Goal: Obtain resource: Obtain resource

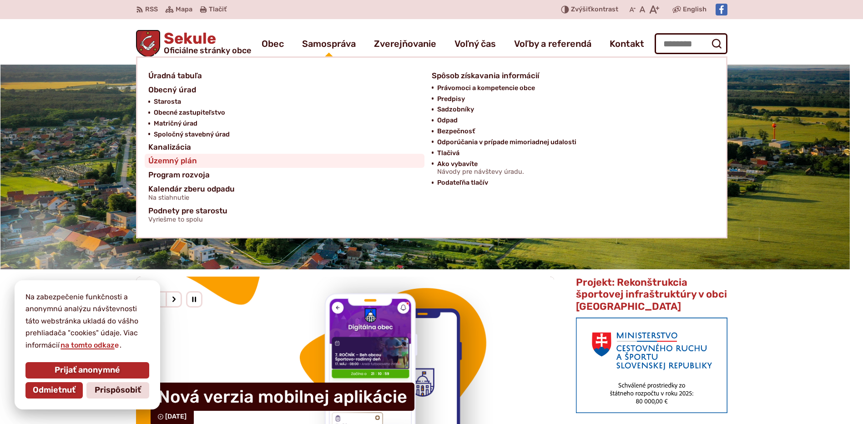
click at [182, 161] on span "Územný plán" at bounding box center [172, 161] width 49 height 14
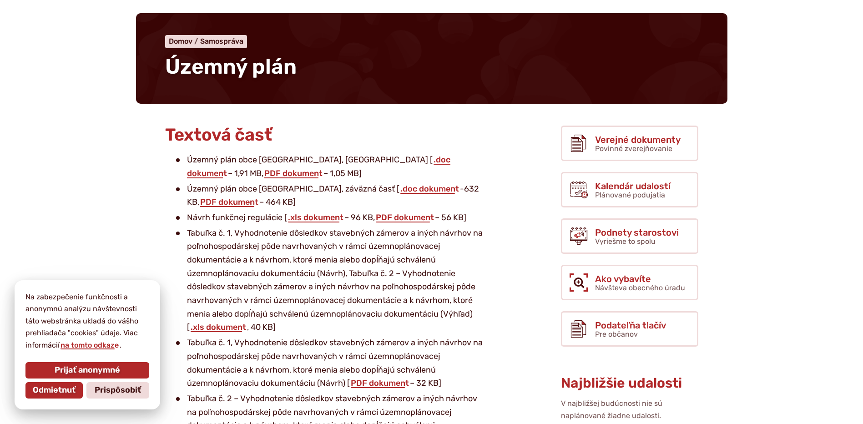
scroll to position [91, 0]
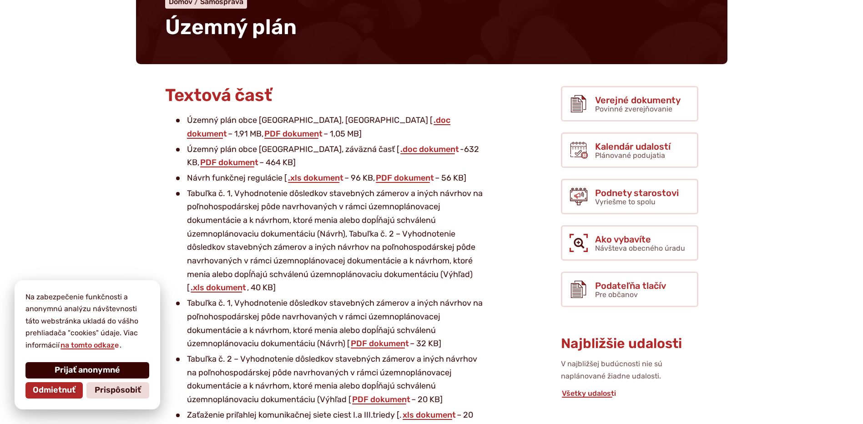
click at [74, 369] on span "Prijať anonymné" at bounding box center [88, 370] width 66 height 10
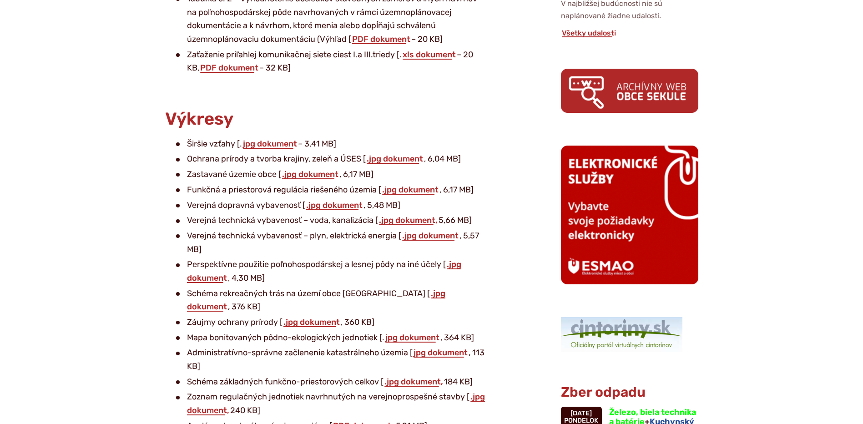
scroll to position [455, 0]
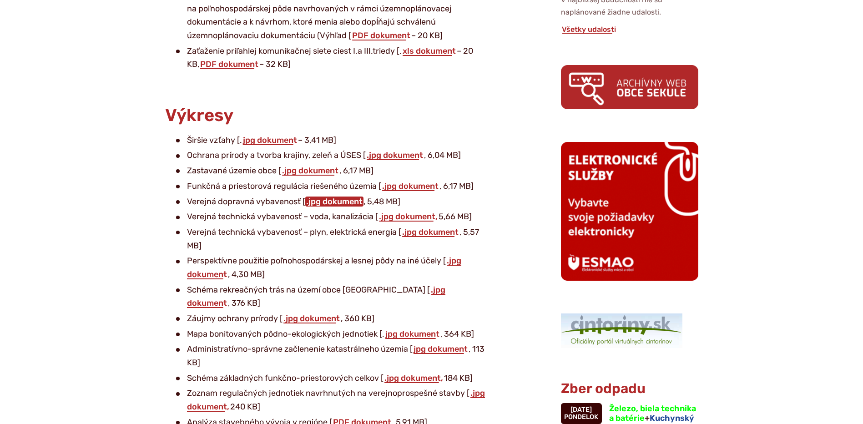
click at [321, 204] on link ".jpg dokument" at bounding box center [334, 202] width 58 height 10
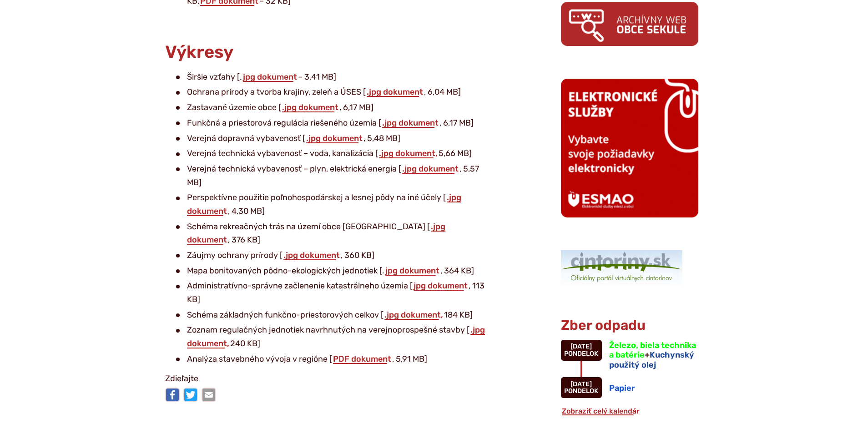
scroll to position [546, 0]
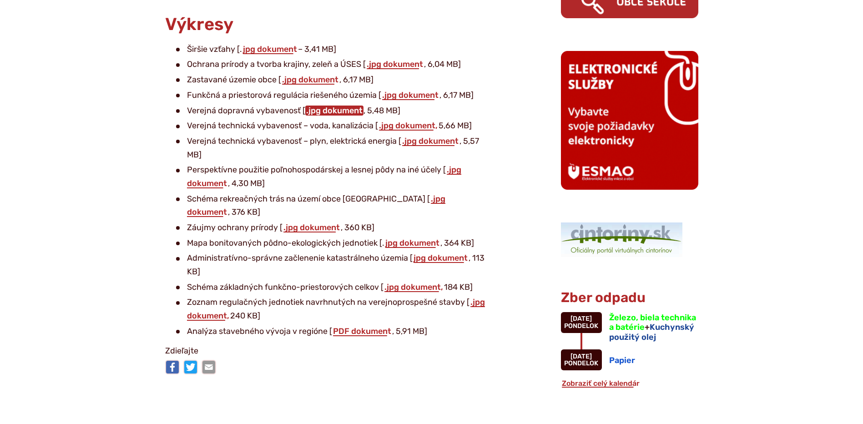
click at [335, 114] on link ".jpg dokument" at bounding box center [334, 111] width 58 height 10
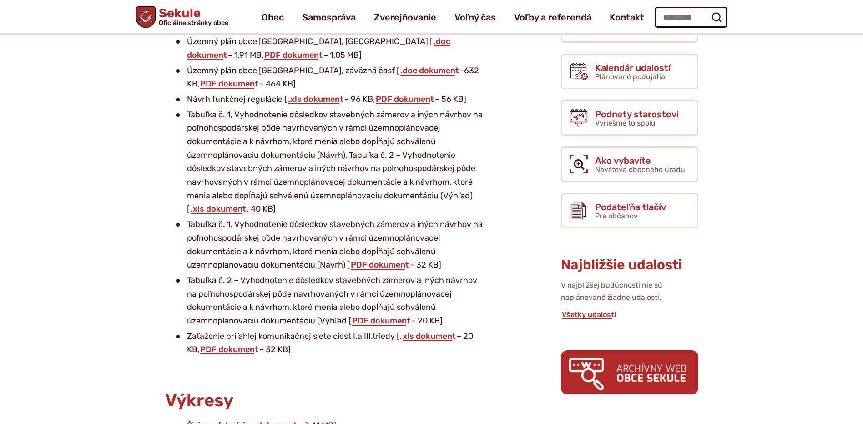
scroll to position [137, 0]
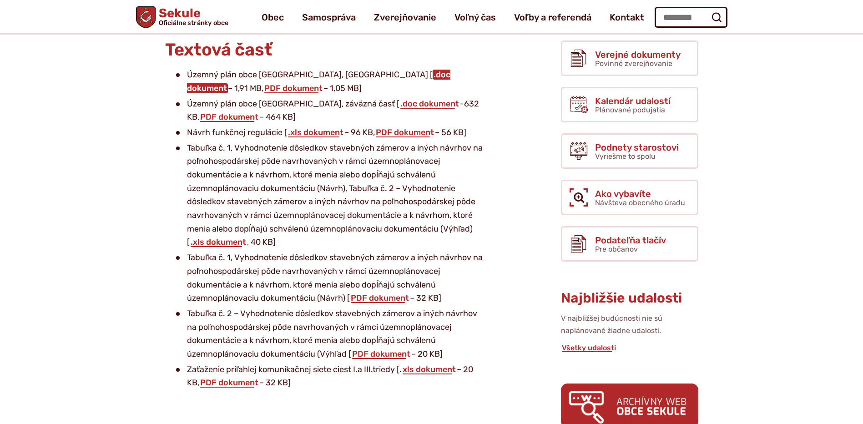
click at [359, 77] on link ".doc dokument" at bounding box center [318, 82] width 263 height 24
click at [399, 102] on link ".doc dokument" at bounding box center [429, 104] width 61 height 10
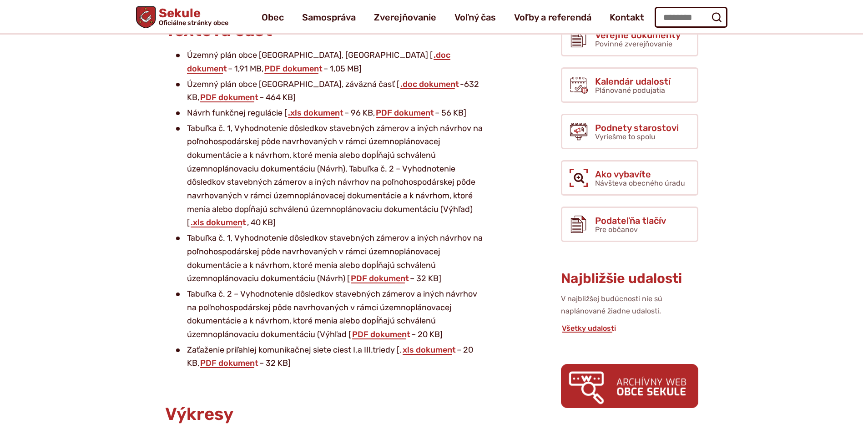
scroll to position [0, 0]
